Goal: Check status: Check status

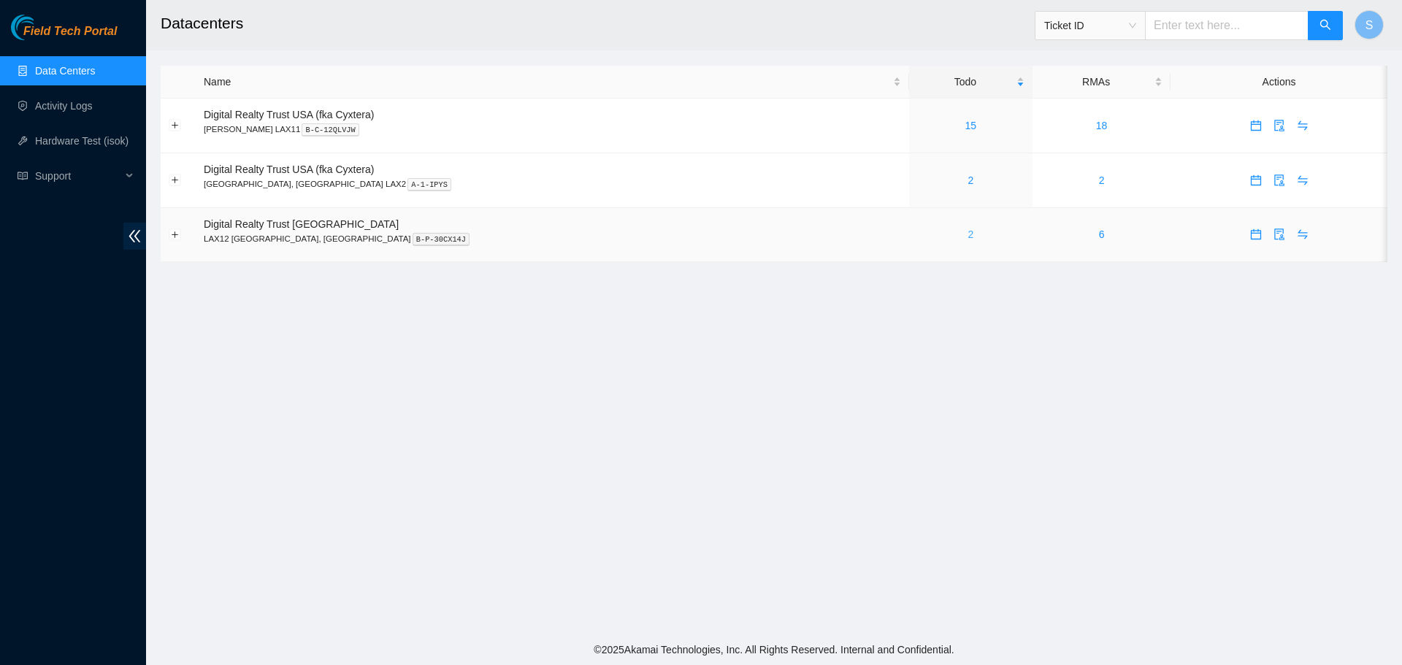
click at [968, 237] on link "2" at bounding box center [971, 235] width 6 height 12
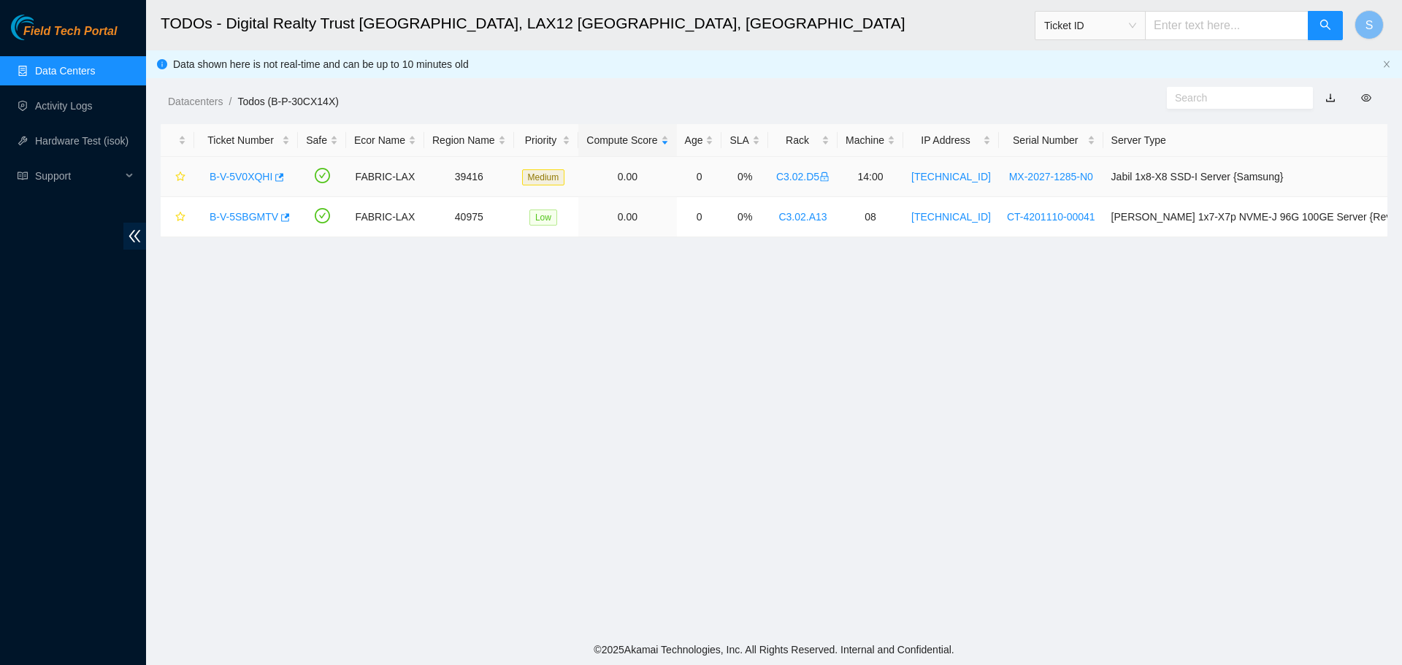
click at [249, 181] on link "B-V-5V0XQHI" at bounding box center [241, 177] width 63 height 12
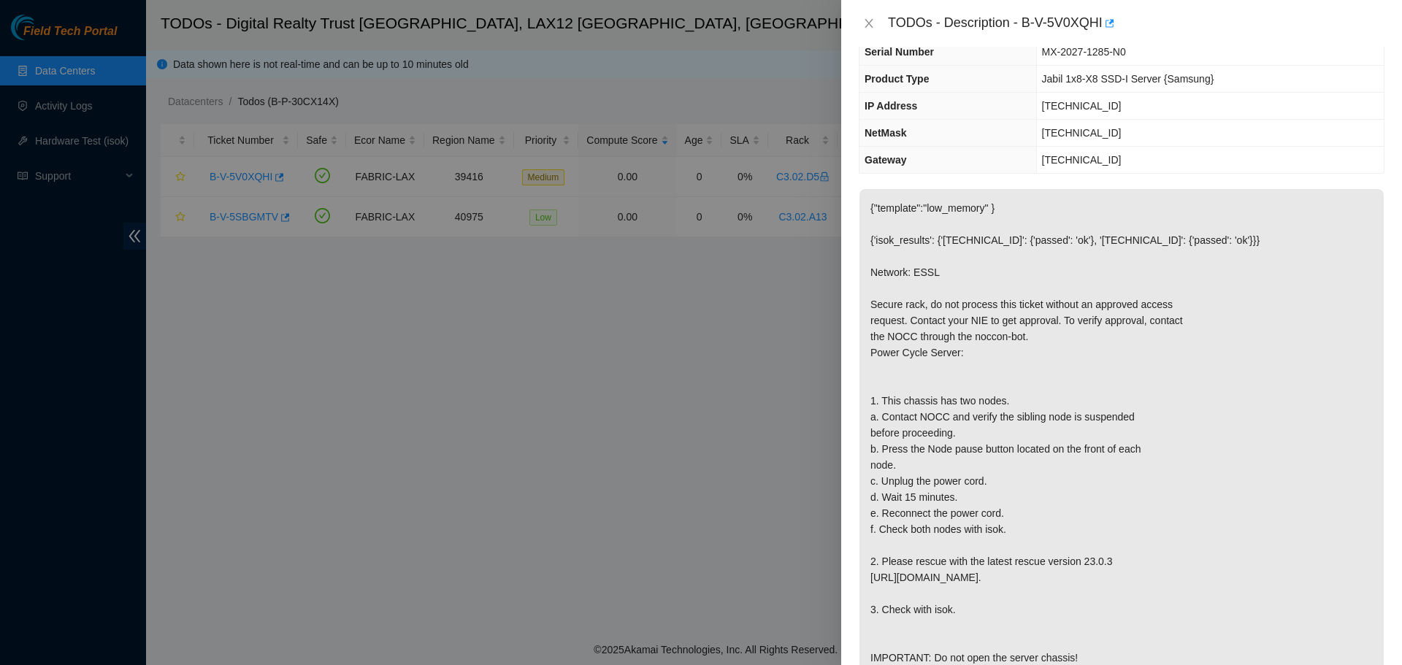
scroll to position [146, 0]
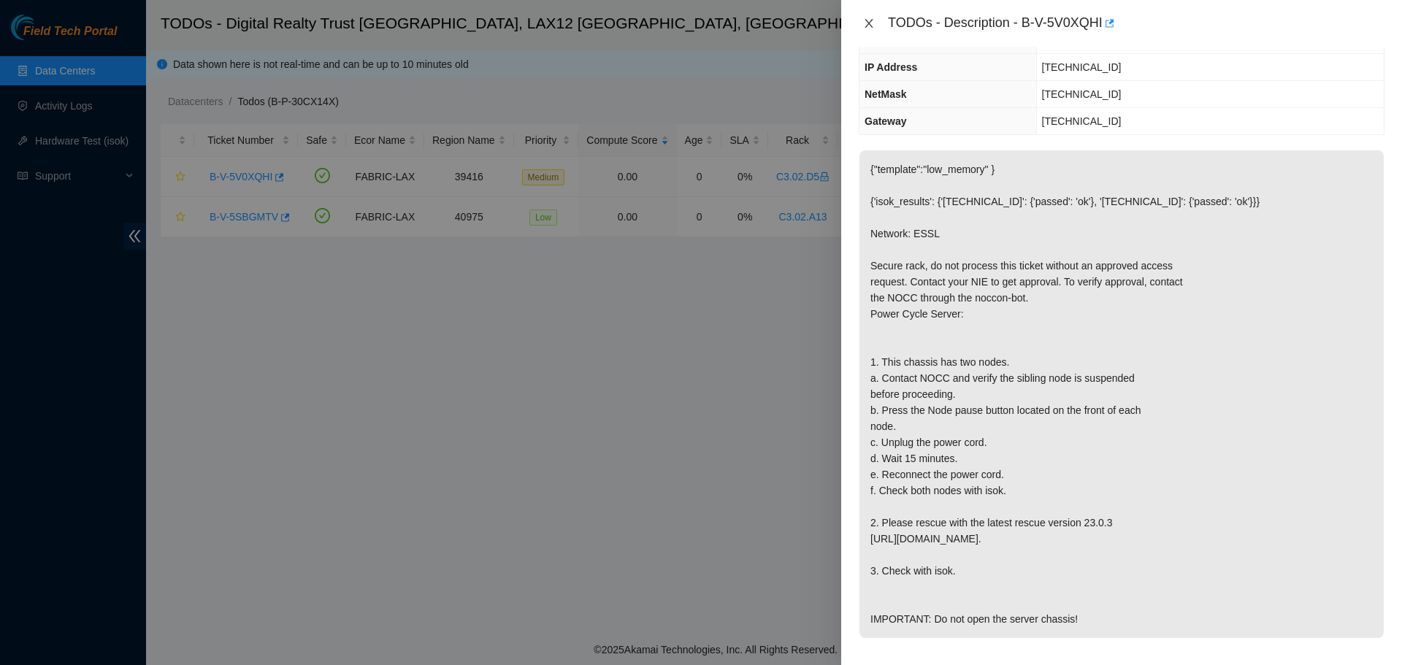
click at [863, 24] on icon "close" at bounding box center [869, 24] width 12 height 12
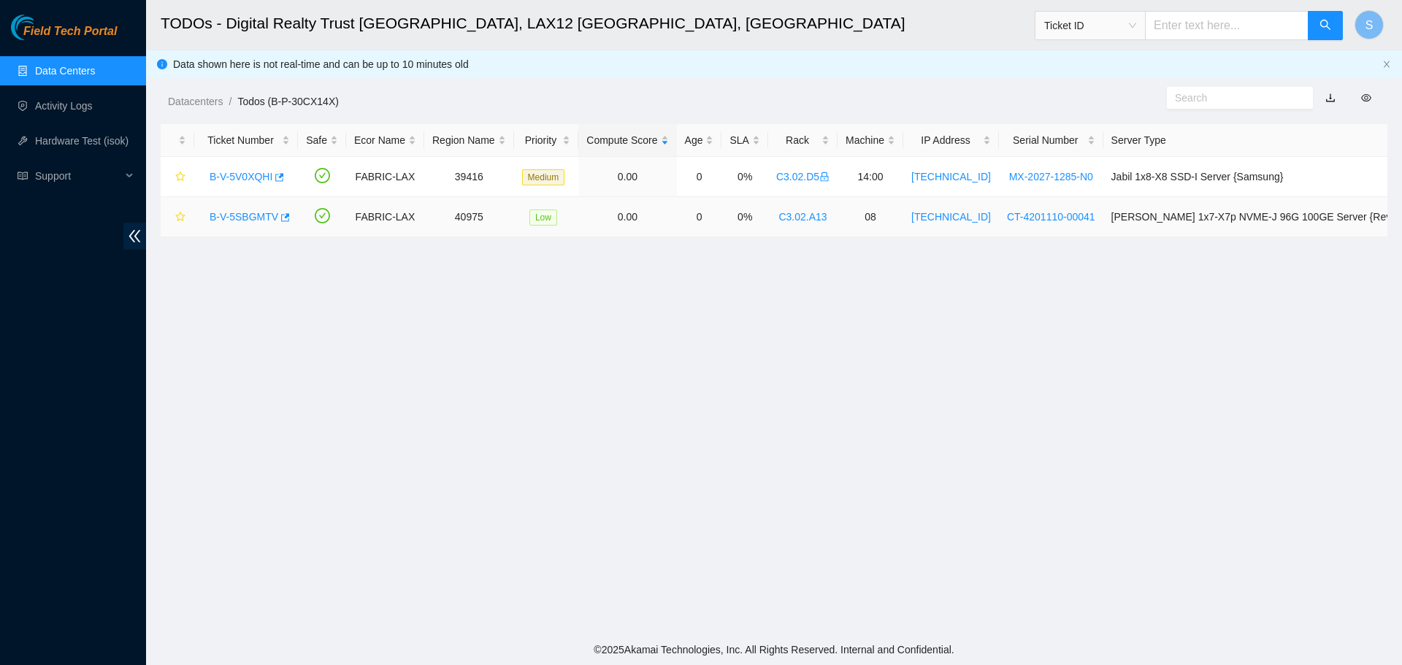
click at [254, 215] on link "B-V-5SBGMTV" at bounding box center [244, 217] width 69 height 12
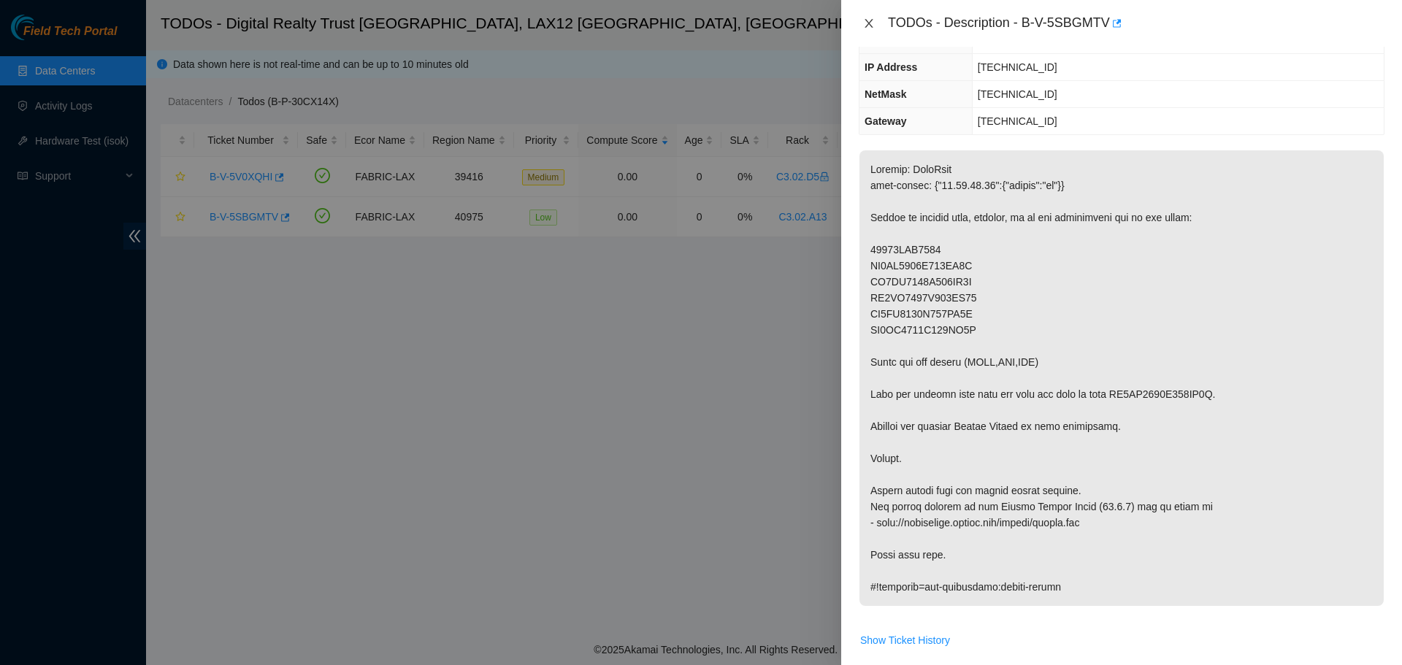
click at [874, 18] on icon "close" at bounding box center [869, 24] width 12 height 12
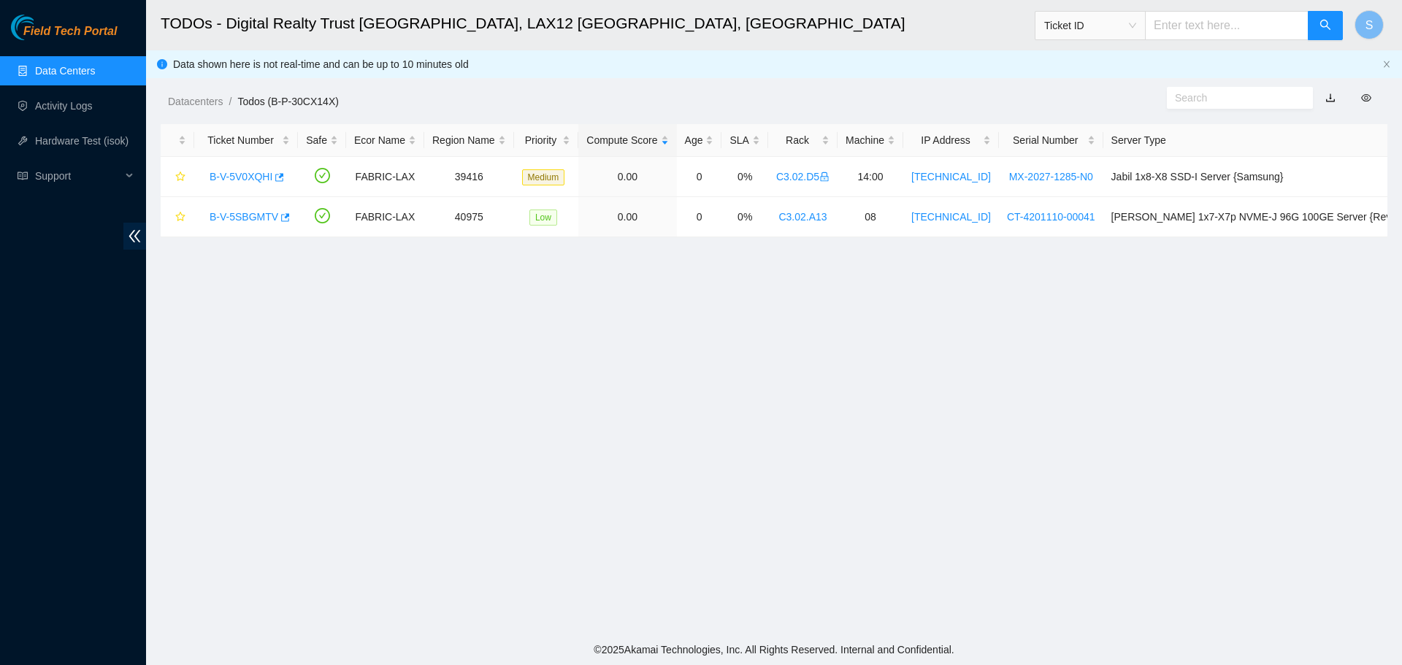
scroll to position [194, 0]
click at [255, 218] on link "B-V-5SBGMTV" at bounding box center [244, 217] width 69 height 12
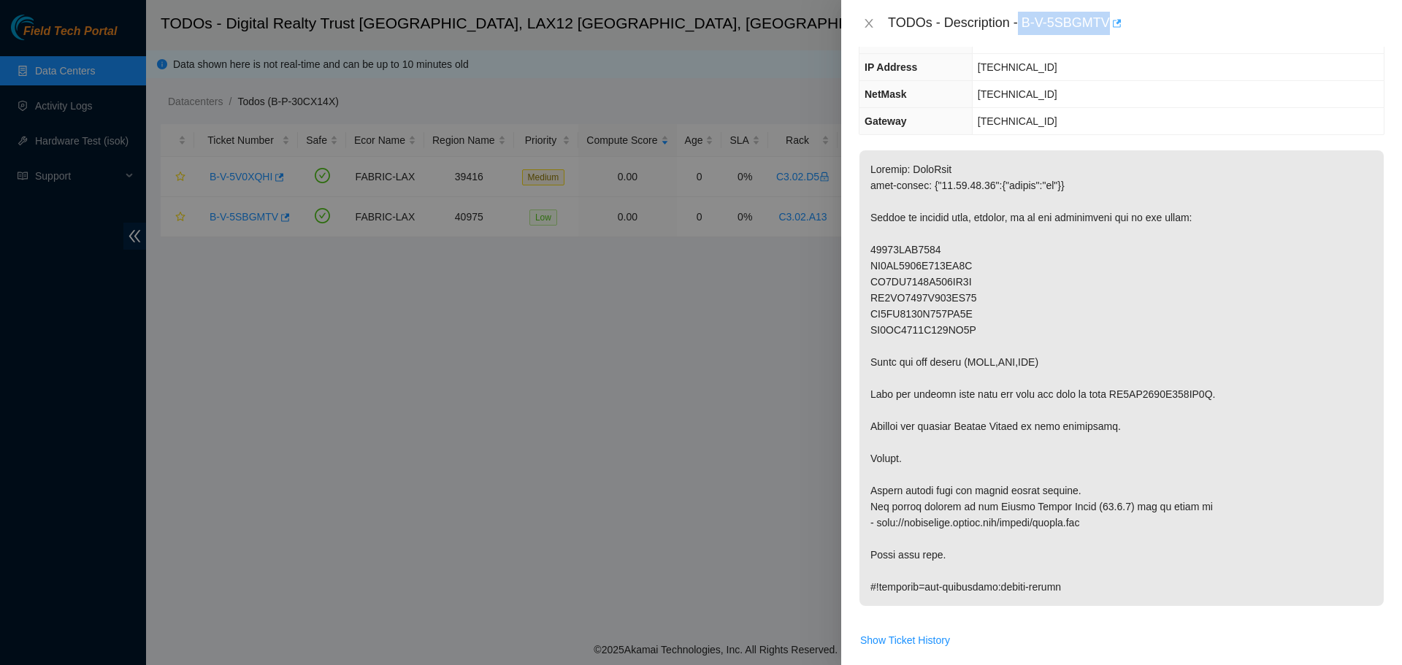
drag, startPoint x: 1021, startPoint y: 25, endPoint x: 1110, endPoint y: 28, distance: 89.2
click at [1110, 28] on div "TODOs - Description - B-V-5SBGMTV" at bounding box center [1136, 23] width 497 height 23
click at [874, 26] on icon "close" at bounding box center [869, 24] width 12 height 12
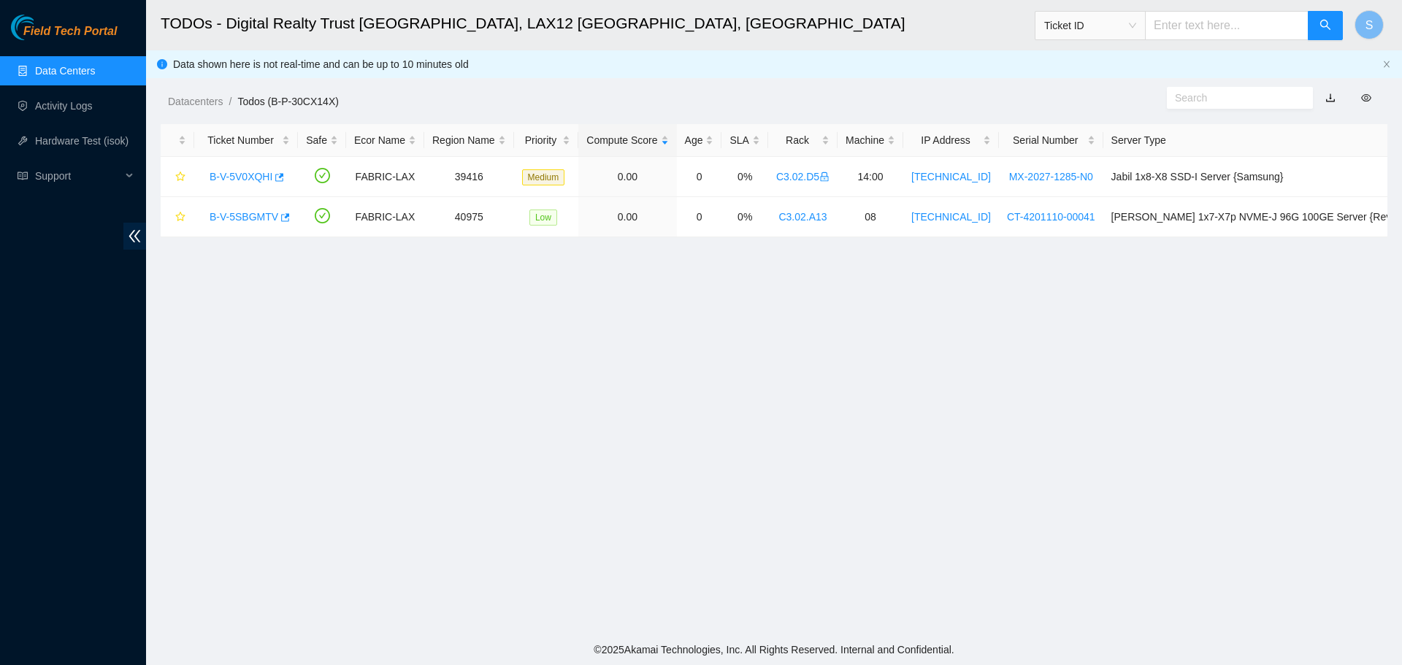
scroll to position [194, 0]
click at [260, 174] on link "B-V-5V0XQHI" at bounding box center [241, 177] width 63 height 12
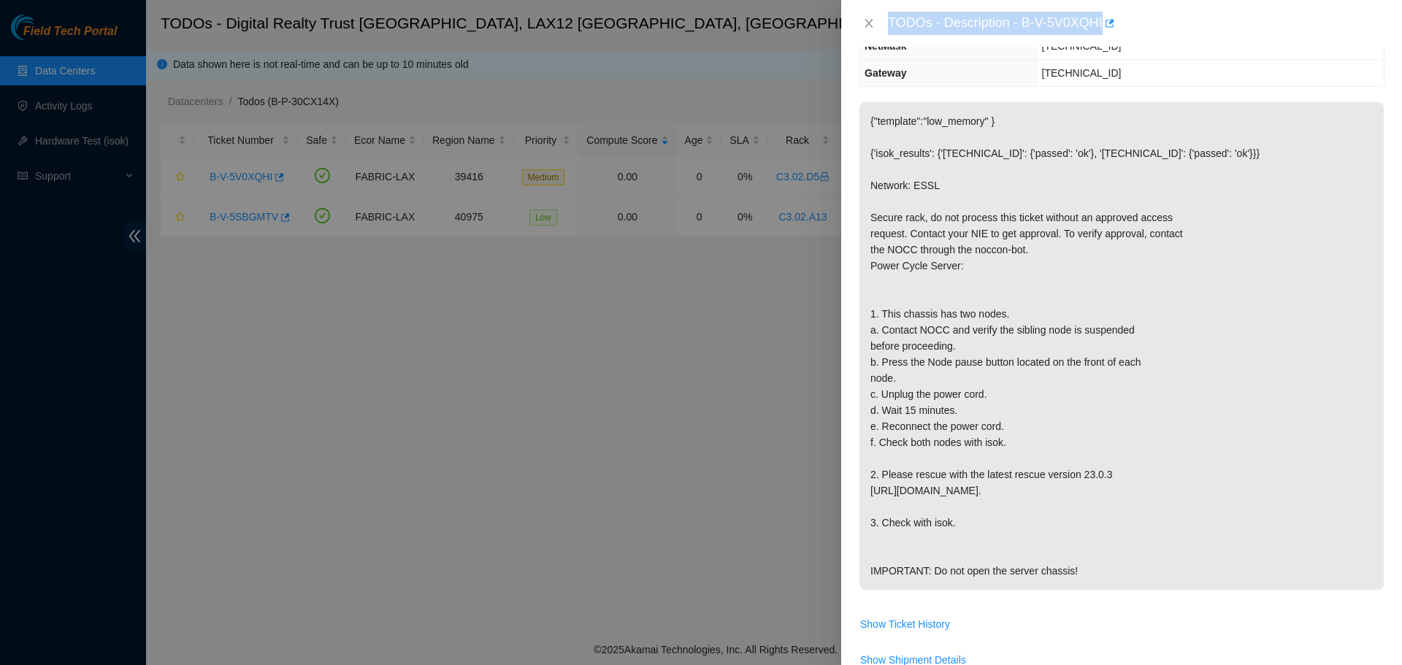
scroll to position [146, 0]
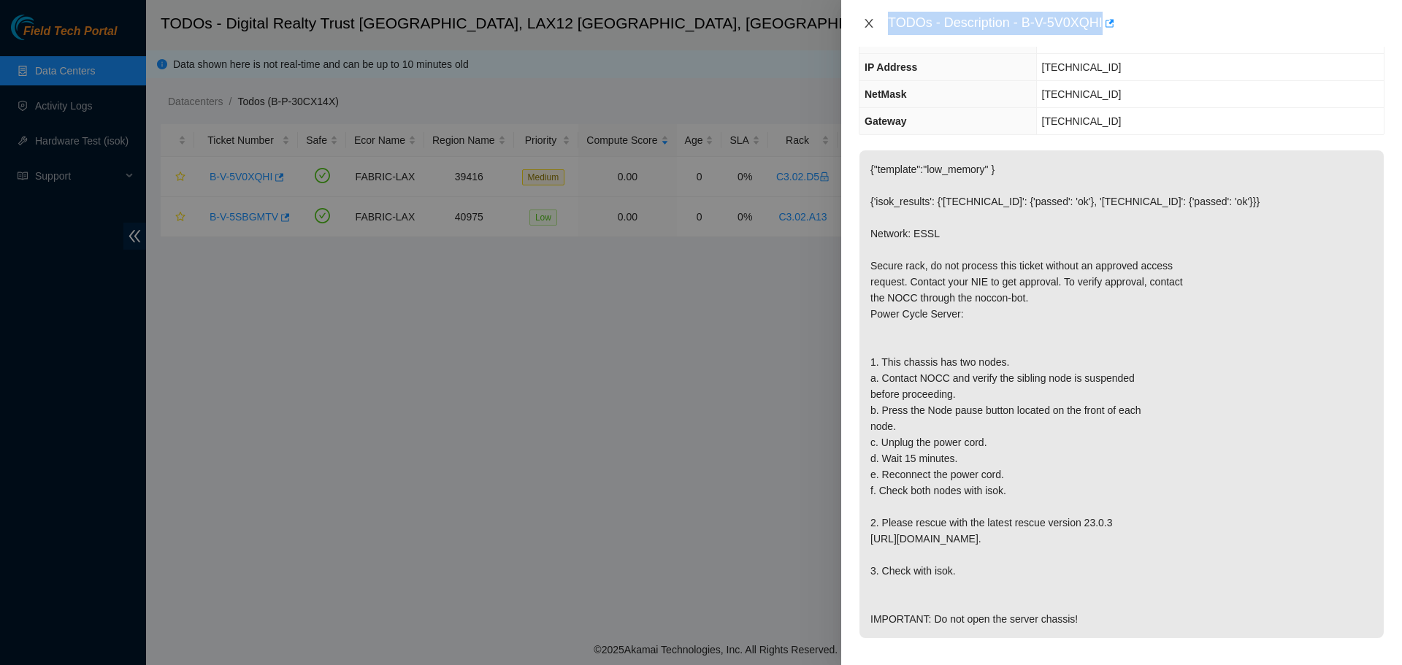
click at [874, 20] on icon "close" at bounding box center [869, 24] width 12 height 12
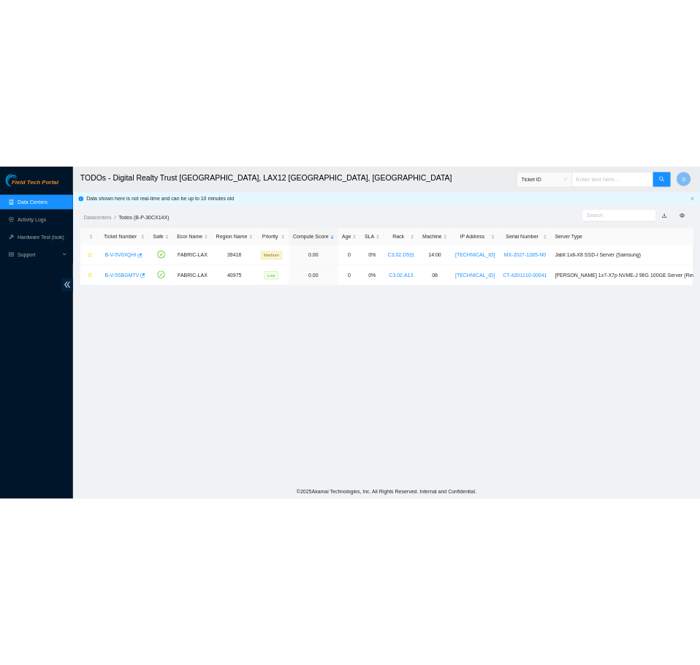
scroll to position [194, 0]
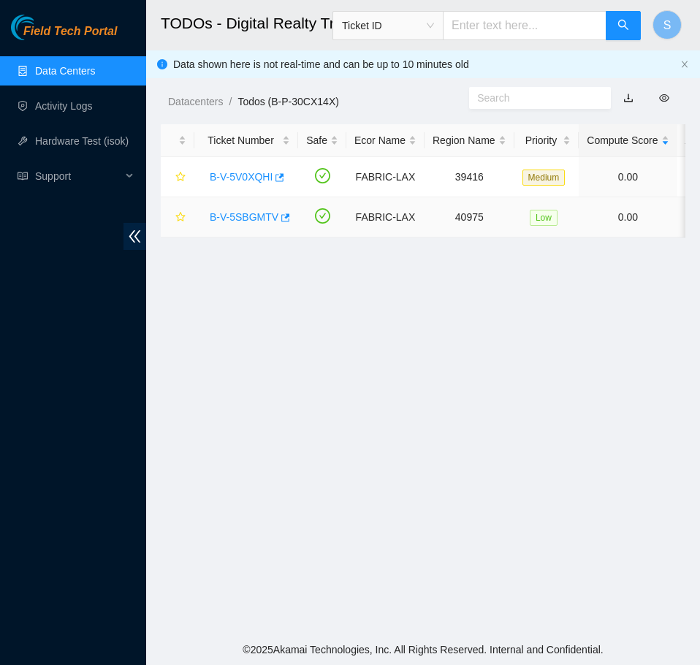
click at [252, 211] on link "B-V-5SBGMTV" at bounding box center [244, 217] width 69 height 12
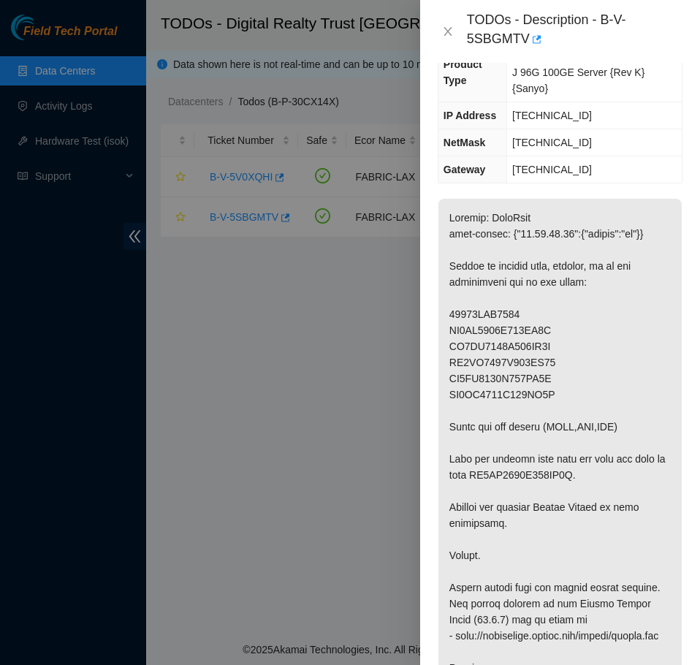
click at [570, 129] on td "[TECHNICAL_ID]" at bounding box center [594, 142] width 175 height 27
click at [451, 32] on icon "close" at bounding box center [448, 32] width 12 height 12
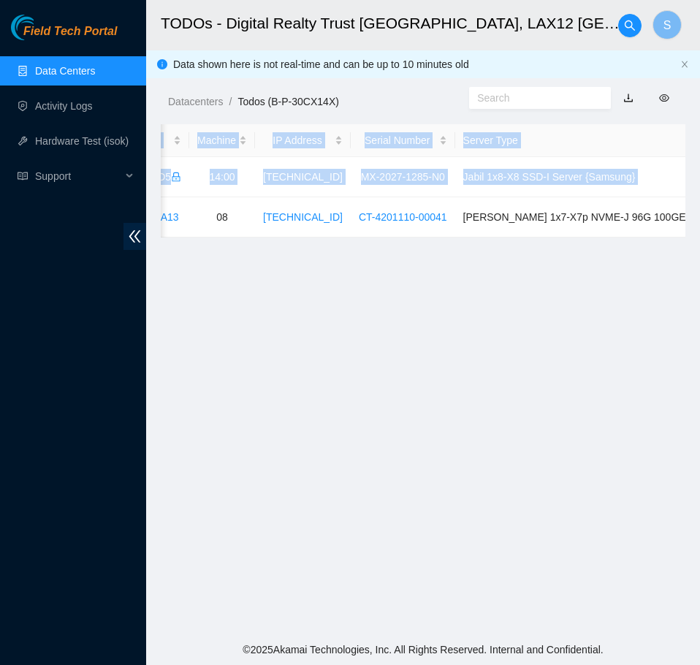
scroll to position [0, 663]
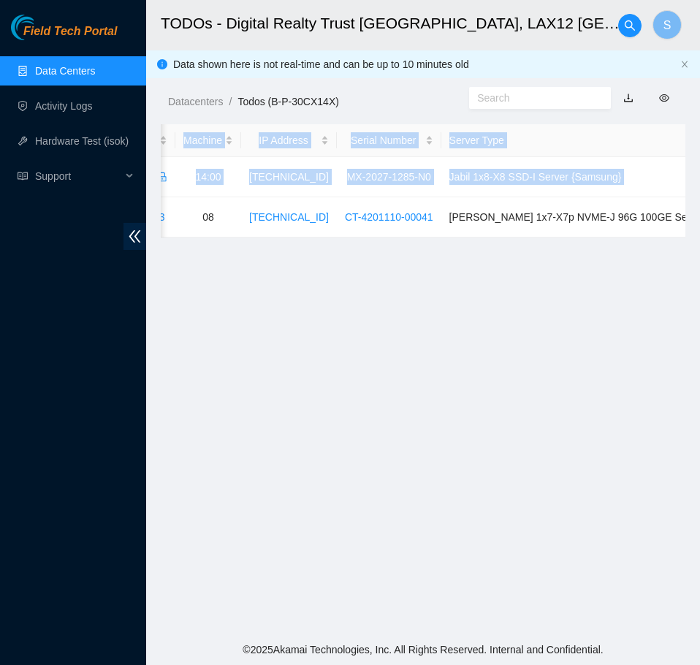
drag, startPoint x: 395, startPoint y: 215, endPoint x: 698, endPoint y: 224, distance: 303.3
click at [698, 224] on main "TODOs - Digital Realty Trust [GEOGRAPHIC_DATA], LAX12 [GEOGRAPHIC_DATA], [GEOGR…" at bounding box center [423, 317] width 554 height 634
copy table "Ticket Number Safe Ecor Name Region Name Priority Compute Score Age SLA Rack Ma…"
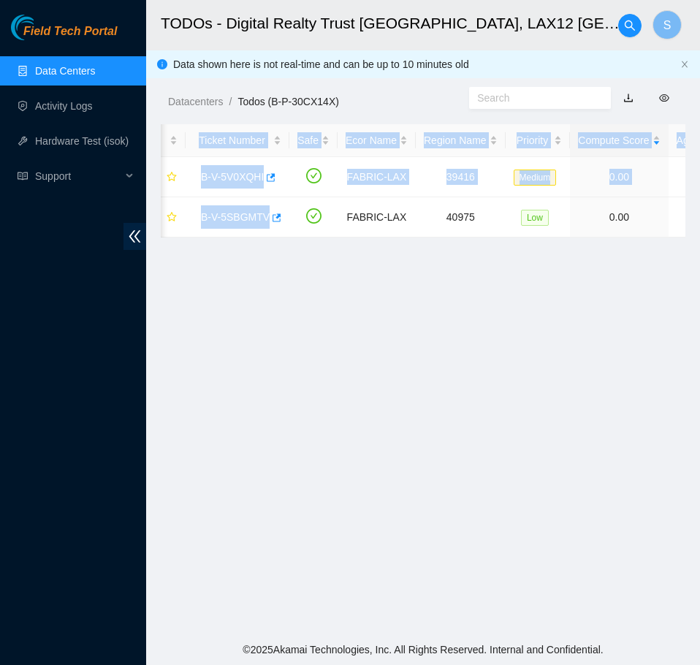
scroll to position [0, 0]
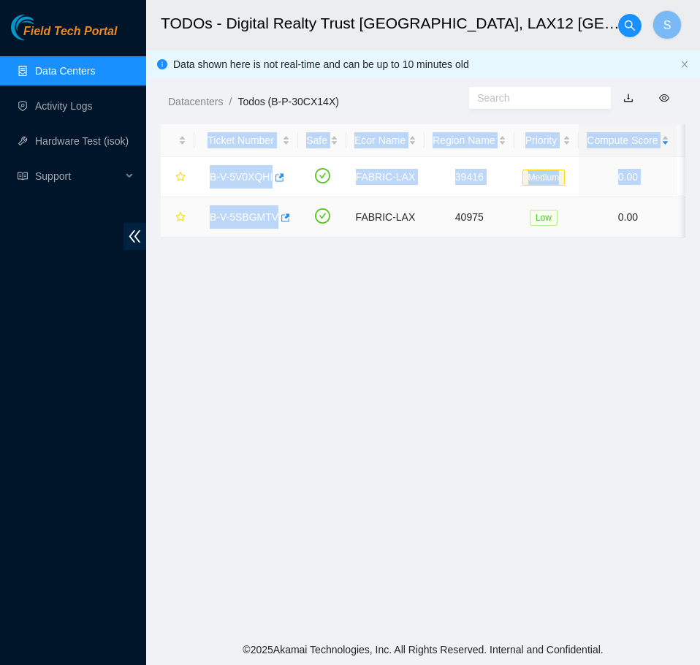
click at [240, 221] on link "B-V-5SBGMTV" at bounding box center [244, 217] width 69 height 12
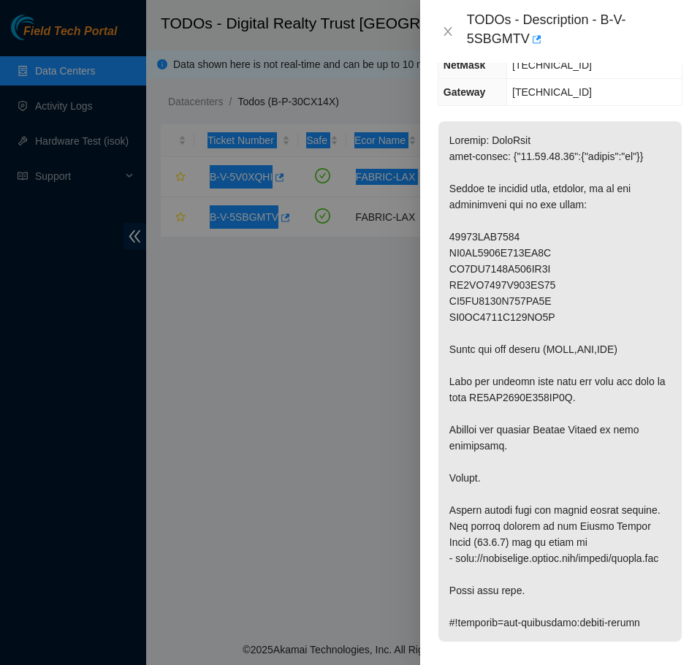
scroll to position [292, 0]
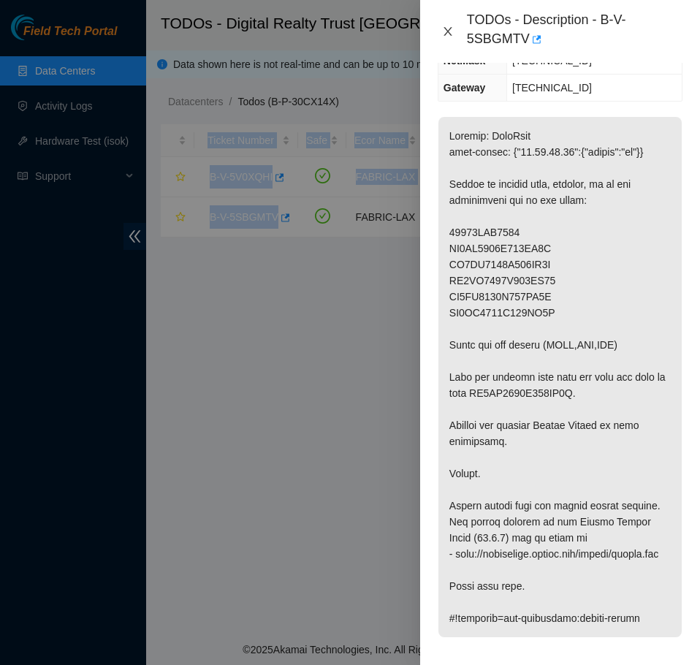
click at [440, 28] on button "Close" at bounding box center [448, 32] width 20 height 14
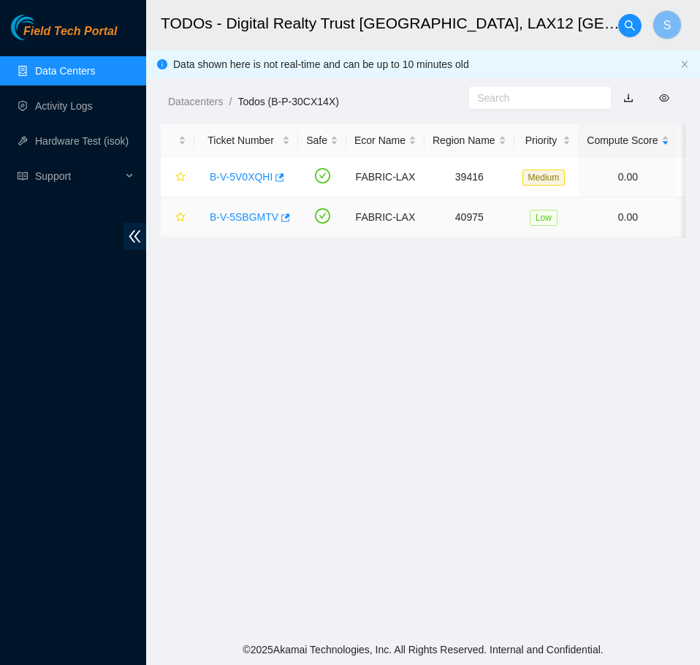
click at [240, 224] on div "B-V-5SBGMTV" at bounding box center [246, 216] width 88 height 23
drag, startPoint x: 329, startPoint y: 251, endPoint x: 349, endPoint y: 248, distance: 19.9
click at [346, 249] on main "TODOs - Digital Realty Trust [GEOGRAPHIC_DATA], LAX12 [GEOGRAPHIC_DATA], [GEOGR…" at bounding box center [423, 317] width 554 height 634
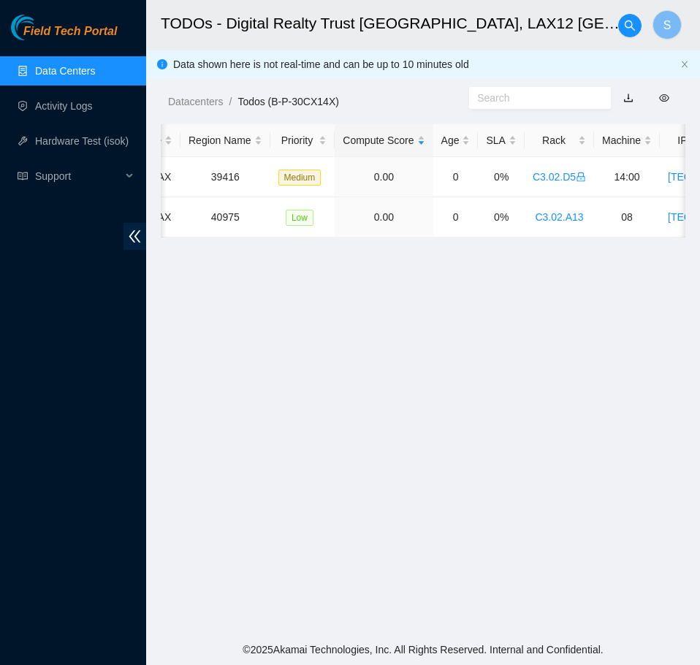
scroll to position [0, 0]
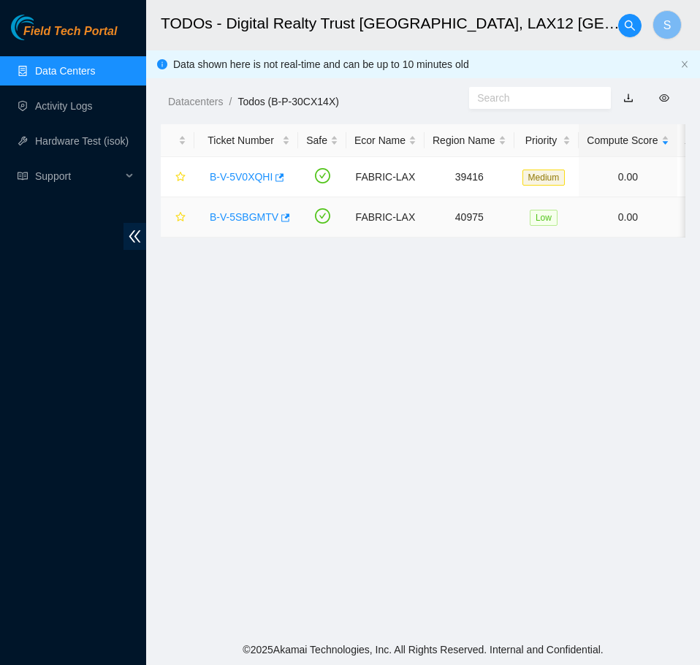
click at [234, 216] on link "B-V-5SBGMTV" at bounding box center [244, 217] width 69 height 12
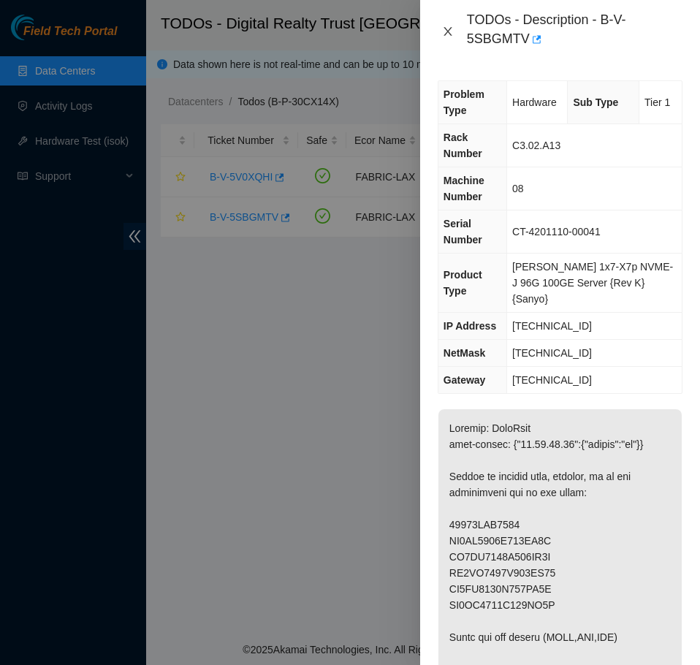
click at [457, 28] on button "Close" at bounding box center [448, 32] width 20 height 14
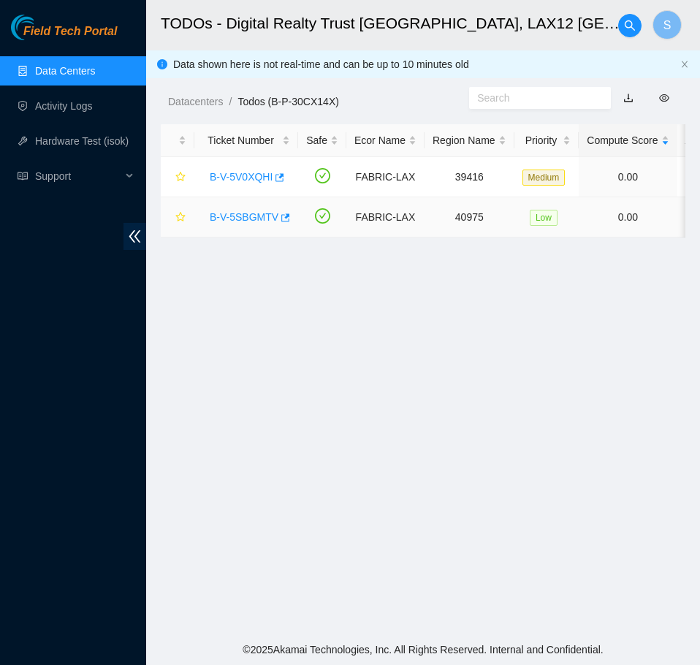
click at [266, 217] on link "B-V-5SBGMTV" at bounding box center [244, 217] width 69 height 12
